Goal: Check status

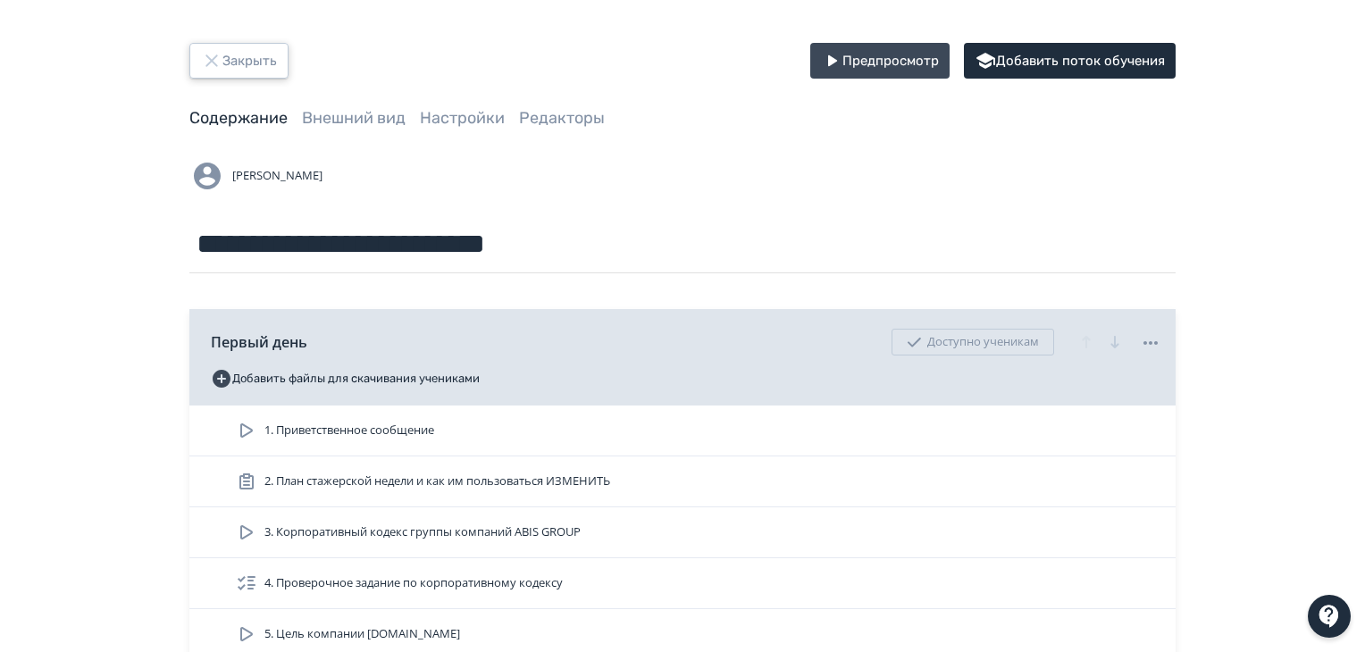
click at [222, 52] on icon "button" at bounding box center [211, 60] width 21 height 21
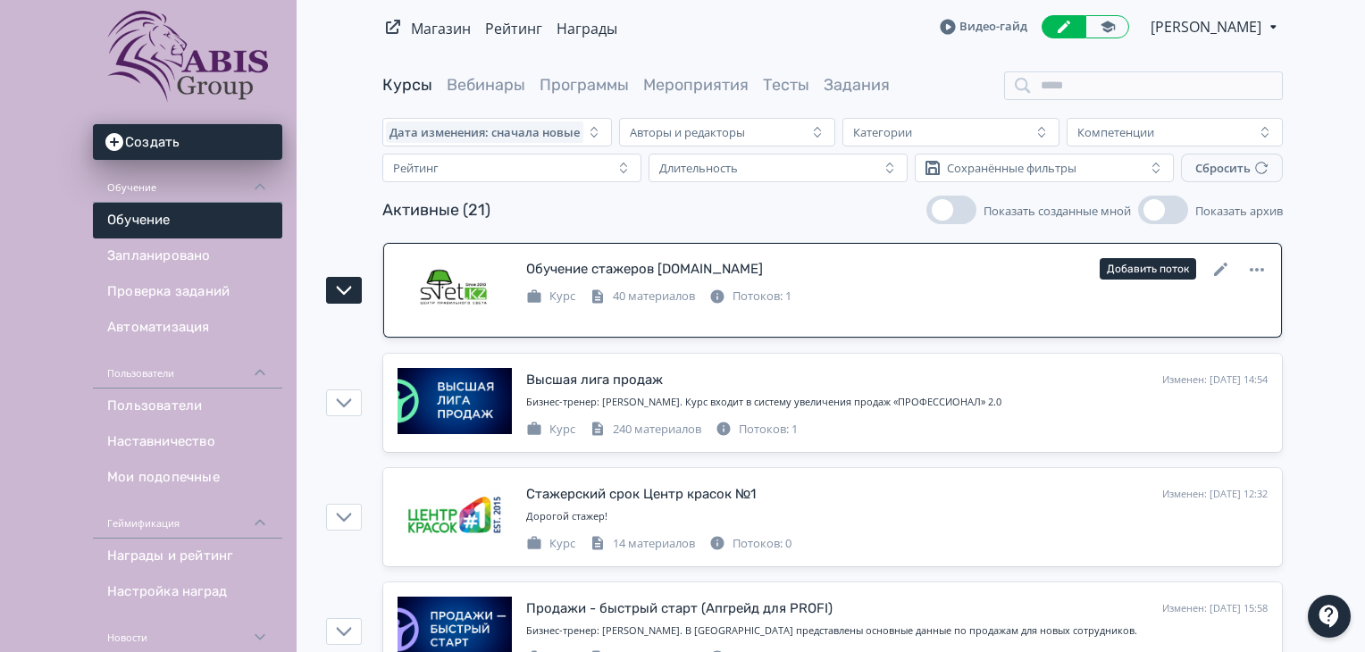
click at [1090, 317] on div "Обучение стажеров [DOMAIN_NAME] Изменен: [DATE] 12:26 Добавить поток Курс 40 ма…" at bounding box center [833, 290] width 870 height 66
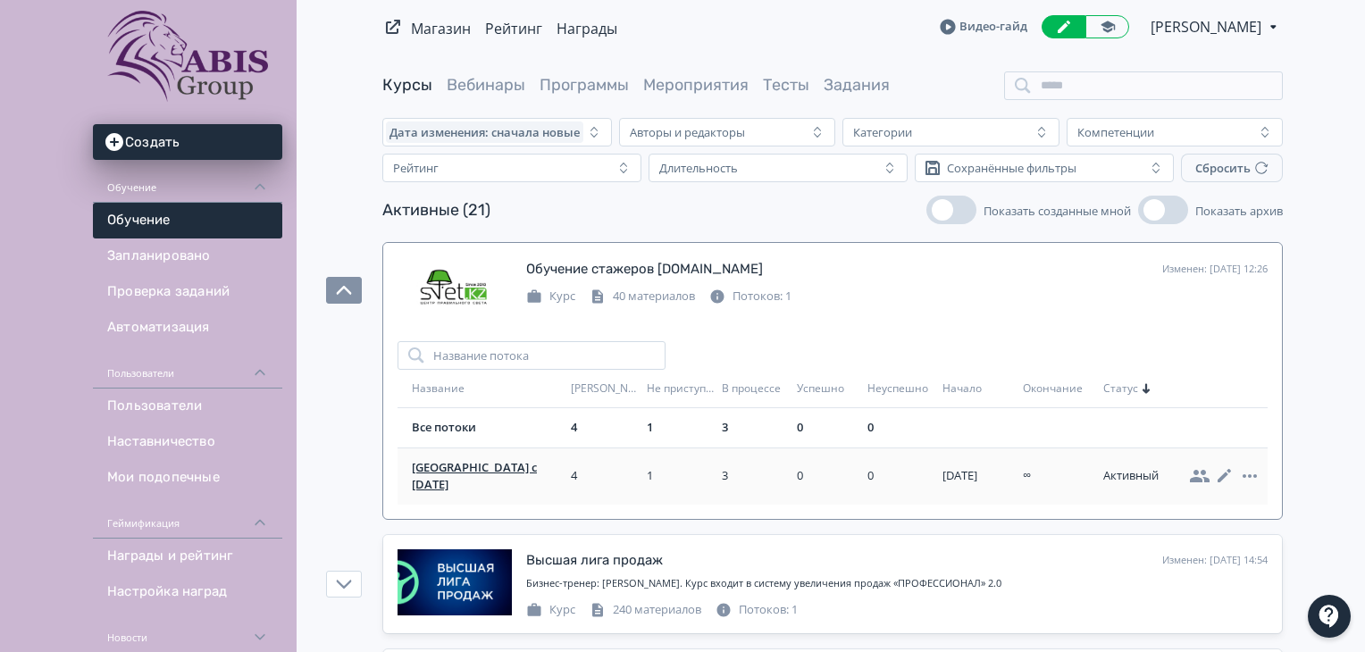
click at [467, 466] on span "[GEOGRAPHIC_DATA] с [DATE]" at bounding box center [488, 476] width 152 height 35
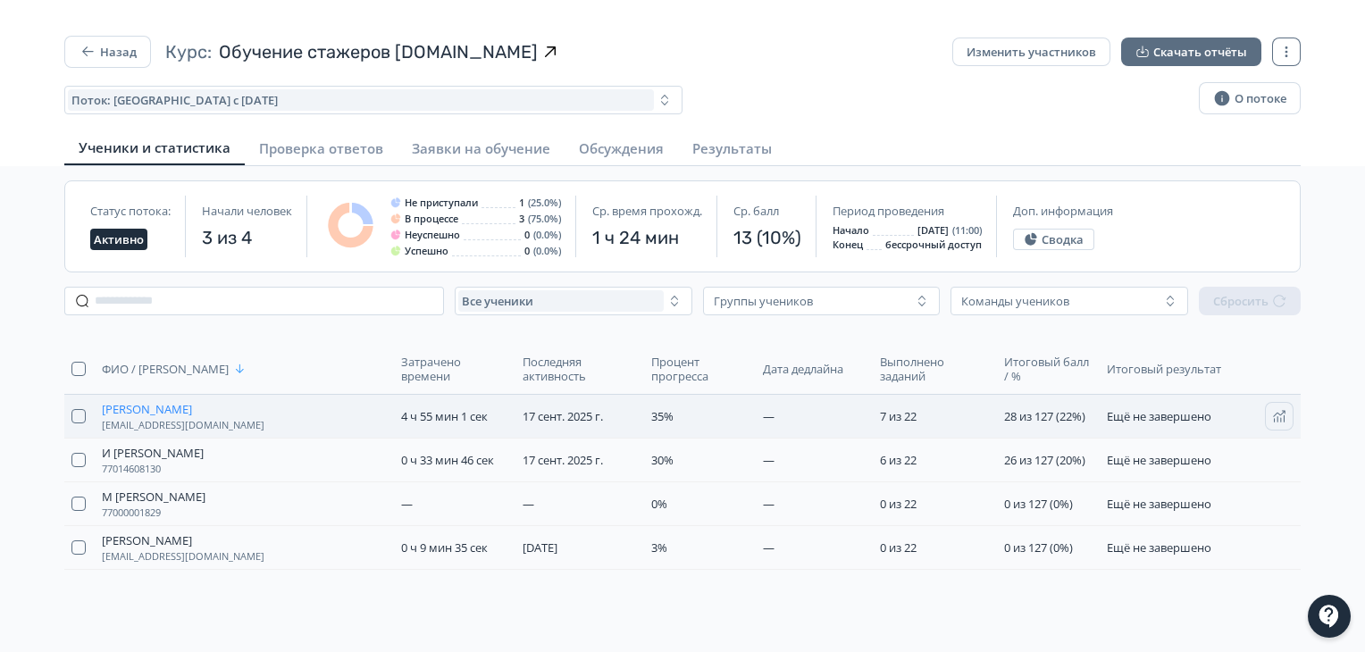
click at [172, 409] on span "[PERSON_NAME]" at bounding box center [147, 409] width 90 height 14
